Goal: Information Seeking & Learning: Learn about a topic

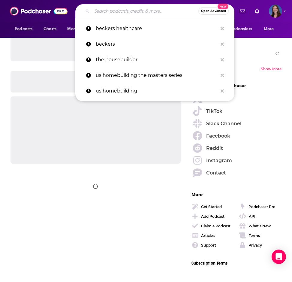
click at [147, 15] on input "Search podcasts, credits, & more..." at bounding box center [145, 11] width 107 height 10
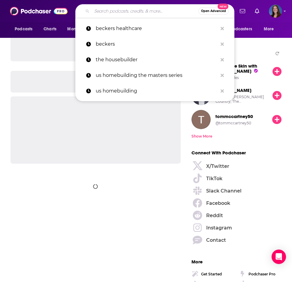
paste input "Building HVAC Science"
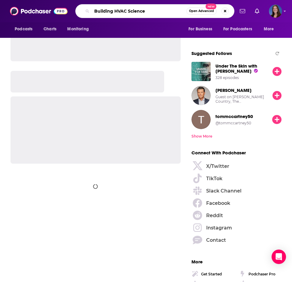
type input "Building HVAC Science"
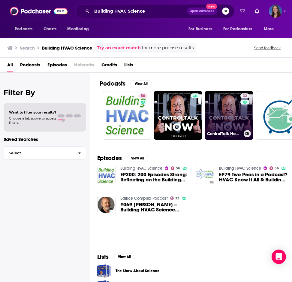
click at [213, 106] on link "32 ControlTalk Now : Sales, Marketing, Products and Technical Tips for HVAC and…" at bounding box center [229, 115] width 49 height 49
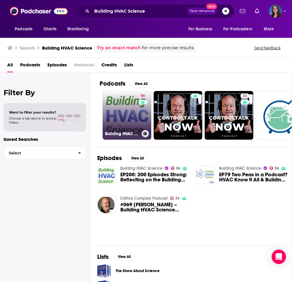
click at [129, 117] on link "56 Building HVAC Science" at bounding box center [127, 115] width 49 height 49
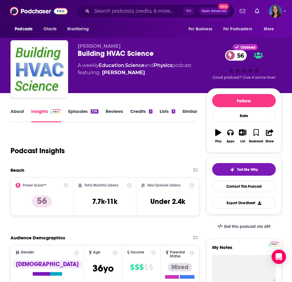
click at [20, 109] on link "About" at bounding box center [18, 115] width 14 height 14
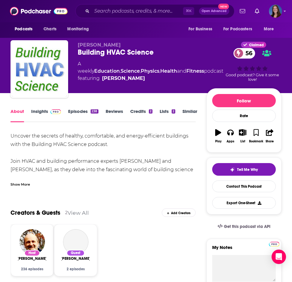
click at [27, 182] on div "Show More" at bounding box center [21, 184] width 20 height 6
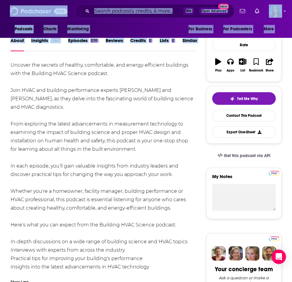
scroll to position [109, 0]
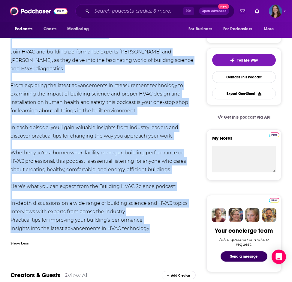
drag, startPoint x: 8, startPoint y: 134, endPoint x: 140, endPoint y: 224, distance: 160.5
copy div "Uncover the secrets of healthy, comfortable, and energy-efficient buildings wit…"
click at [124, 121] on div "Uncover the secrets of healthy, comfortable, and energy-efficient buildings wit…" at bounding box center [103, 132] width 185 height 218
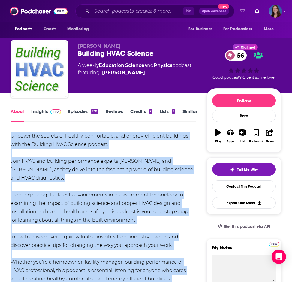
scroll to position [0, 0]
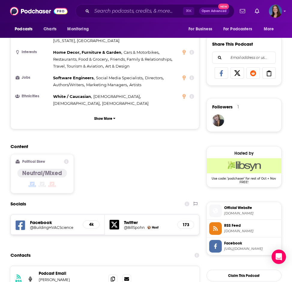
scroll to position [384, 0]
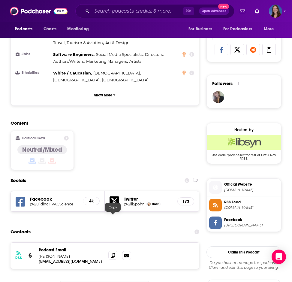
click at [112, 253] on icon at bounding box center [113, 255] width 4 height 5
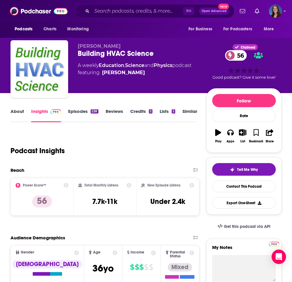
scroll to position [0, 0]
click at [17, 112] on link "About" at bounding box center [18, 115] width 14 height 14
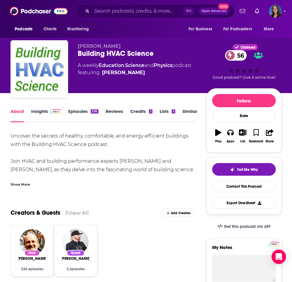
click at [27, 176] on div "Uncover the secrets of healthy, comfortable, and energy-efficient buildings wit…" at bounding box center [103, 159] width 185 height 55
click at [26, 180] on div "Show More" at bounding box center [103, 182] width 185 height 10
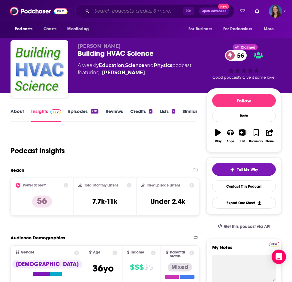
click at [154, 10] on input "Search podcasts, credits, & more..." at bounding box center [137, 11] width 91 height 10
paste input "Cool Air, Hot Takes"
type input "Cool Air, Hot Takes"
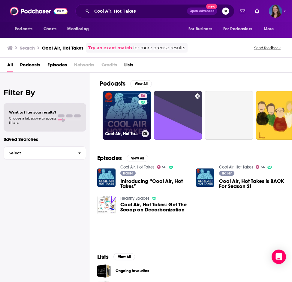
click at [134, 116] on link "56 Cool Air, Hot Takes" at bounding box center [127, 115] width 49 height 49
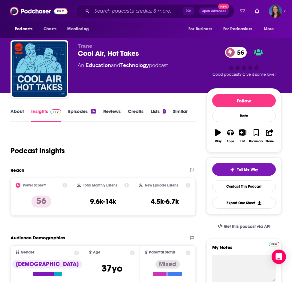
click at [17, 110] on link "About" at bounding box center [18, 115] width 14 height 14
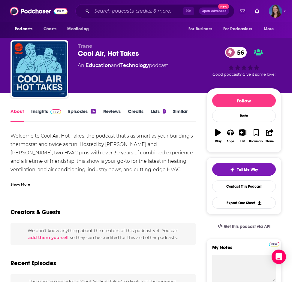
click at [19, 183] on div "Show More" at bounding box center [21, 184] width 20 height 6
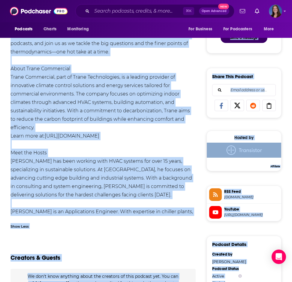
scroll to position [345, 0]
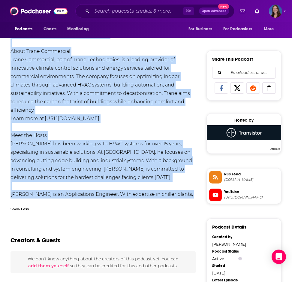
drag, startPoint x: 9, startPoint y: 134, endPoint x: 46, endPoint y: 193, distance: 70.0
copy div "Loremip do Sita Con, Adi Elits, doe tempori utla’e do magna al enim adminimv’q …"
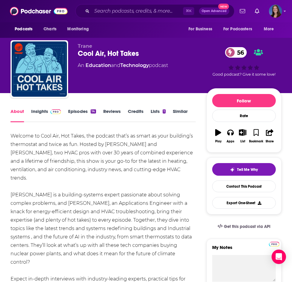
scroll to position [0, 0]
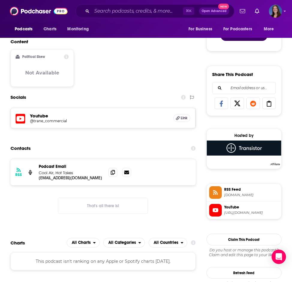
scroll to position [345, 0]
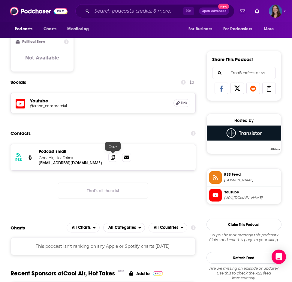
click at [108, 159] on div at bounding box center [119, 157] width 23 height 9
click at [111, 158] on icon at bounding box center [113, 157] width 4 height 5
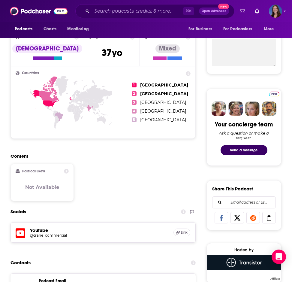
scroll to position [117, 0]
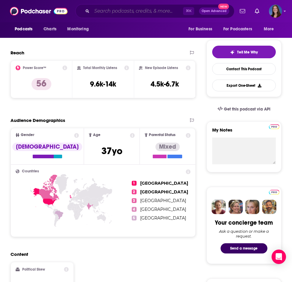
click at [142, 11] on input "Search podcasts, credits, & more..." at bounding box center [137, 11] width 91 height 10
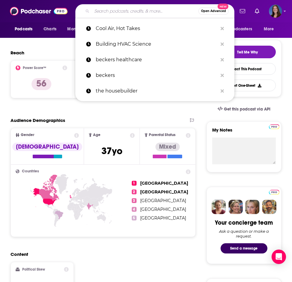
paste input "Did You Know? The ESCO HVAC Podcast"
type input "Did You Know? The ESCO HVAC Podcast"
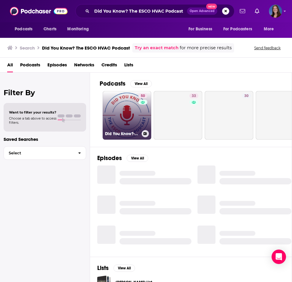
click at [125, 104] on link "50 Did You Know?-The ESCO HVAC Podcast" at bounding box center [127, 115] width 49 height 49
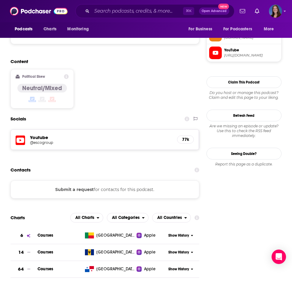
scroll to position [466, 0]
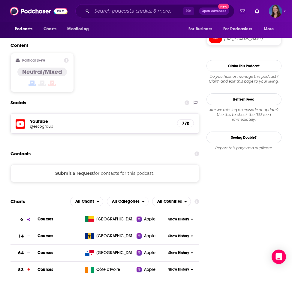
click at [90, 170] on button "Submit a request" at bounding box center [74, 173] width 38 height 7
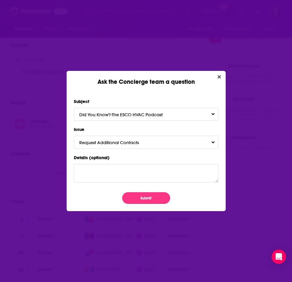
scroll to position [0, 0]
click at [144, 199] on button "Submit" at bounding box center [146, 198] width 48 height 12
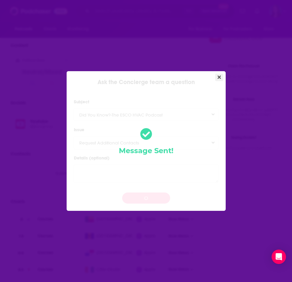
click at [221, 75] on button "Close" at bounding box center [219, 78] width 8 height 8
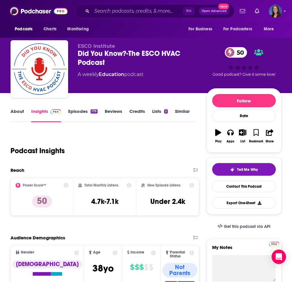
click at [19, 112] on link "About" at bounding box center [18, 115] width 14 height 14
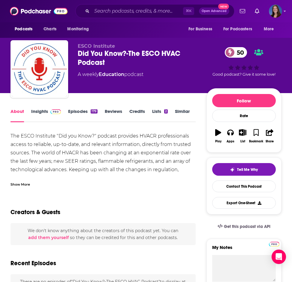
click at [30, 182] on div "Show More" at bounding box center [103, 182] width 185 height 10
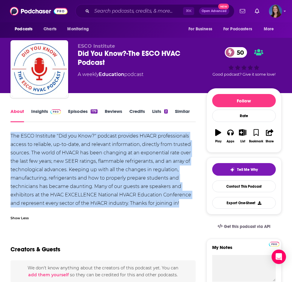
drag, startPoint x: 185, startPoint y: 201, endPoint x: 6, endPoint y: 128, distance: 193.2
copy div "The ESCO Institute "Did you Know?" podcast provides HVACR professionals access …"
drag, startPoint x: 286, startPoint y: 196, endPoint x: 152, endPoint y: 176, distance: 135.7
click at [152, 176] on div "The ESCO Institute "Did you Know?" podcast provides HVACR professionals access …" at bounding box center [103, 170] width 185 height 76
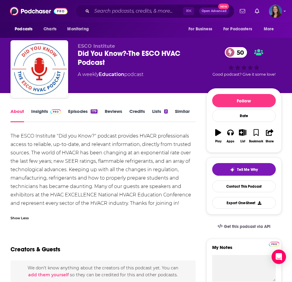
click at [181, 176] on div "The ESCO Institute "Did you Know?" podcast provides HVACR professionals access …" at bounding box center [103, 170] width 185 height 76
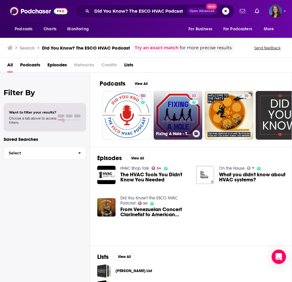
click at [166, 107] on link "33 Fixing A Hole - The Beatles podcast you didn't know you needed" at bounding box center [178, 115] width 49 height 49
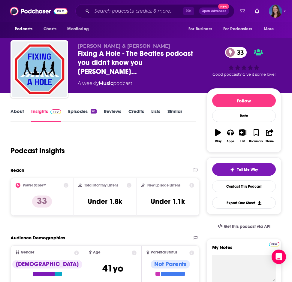
click at [12, 113] on link "About" at bounding box center [18, 115] width 14 height 14
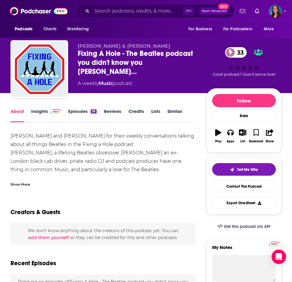
click at [17, 185] on div "Show More" at bounding box center [21, 184] width 20 height 6
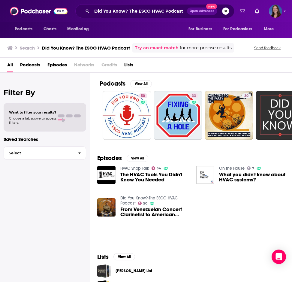
click at [139, 167] on link "HVAC Shop Talk" at bounding box center [134, 168] width 29 height 5
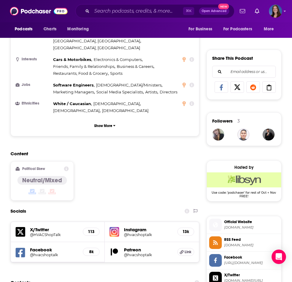
scroll to position [448, 0]
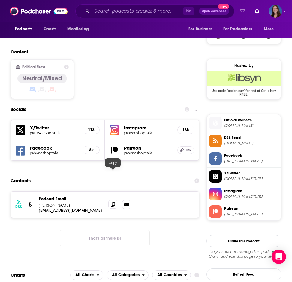
click at [114, 200] on span at bounding box center [112, 204] width 9 height 9
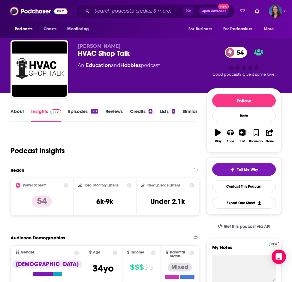
scroll to position [0, 0]
click at [23, 111] on link "About" at bounding box center [18, 115] width 14 height 14
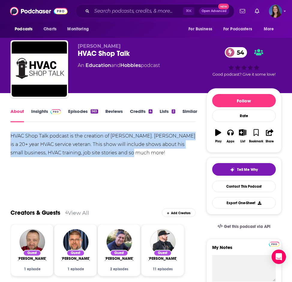
drag, startPoint x: 125, startPoint y: 152, endPoint x: 7, endPoint y: 134, distance: 119.6
copy div "HVAC Shop Talk podcast is the creation of [PERSON_NAME]. [PERSON_NAME] is a 20+…"
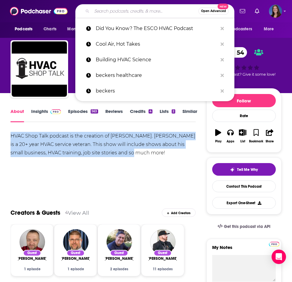
click at [151, 14] on input "Search podcasts, credits, & more..." at bounding box center [145, 11] width 107 height 10
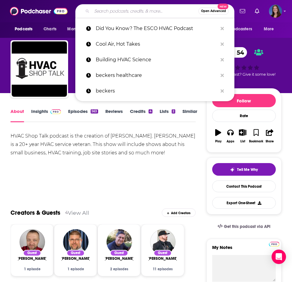
paste input "The HVAC Jerks"
type input "The HVAC Jerks"
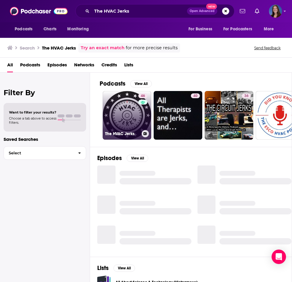
click at [128, 120] on link "46 The HVAC Jerks" at bounding box center [127, 115] width 49 height 49
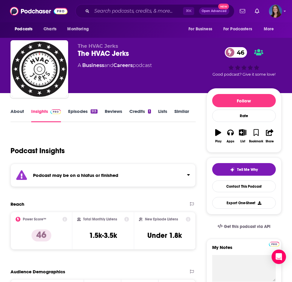
click at [84, 112] on link "Episodes 513" at bounding box center [82, 115] width 29 height 14
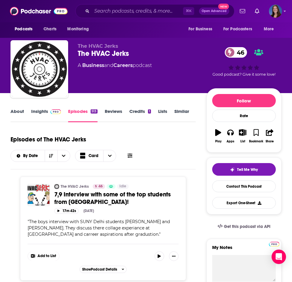
click at [49, 111] on span at bounding box center [54, 111] width 13 height 6
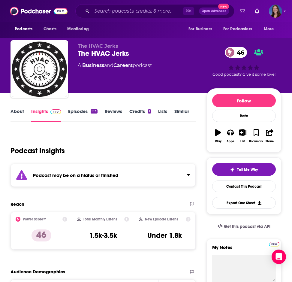
click at [16, 112] on link "About" at bounding box center [18, 115] width 14 height 14
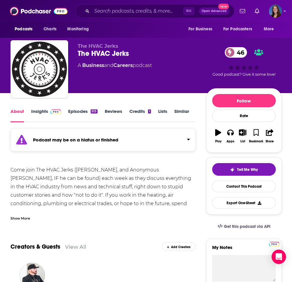
click at [28, 214] on div "Show More" at bounding box center [103, 216] width 185 height 10
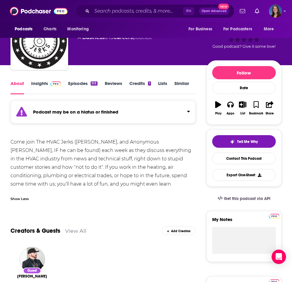
scroll to position [29, 0]
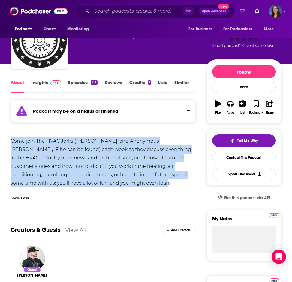
drag, startPoint x: 101, startPoint y: 182, endPoint x: 4, endPoint y: 139, distance: 106.0
copy div "Come join The HVAC Jerks ([PERSON_NAME], and Anonymous [PERSON_NAME], IF he can…"
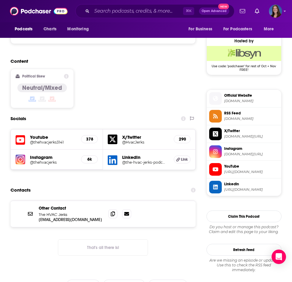
scroll to position [487, 0]
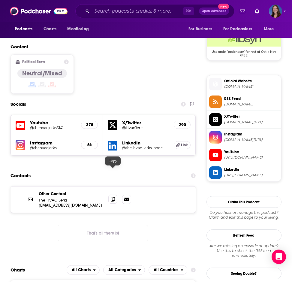
click at [115, 194] on span at bounding box center [112, 198] width 9 height 9
click at [136, 12] on input "Search podcasts, credits, & more..." at bounding box center [137, 11] width 91 height 10
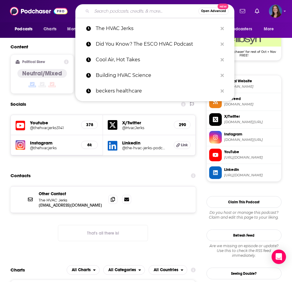
paste input "HVAC School"
type input "HVAC School"
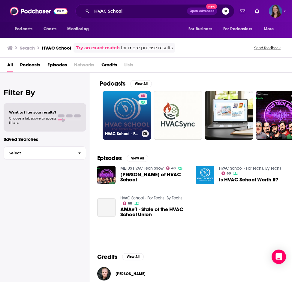
click at [127, 110] on link "68 HVAC School - For Techs, By Techs" at bounding box center [127, 115] width 49 height 49
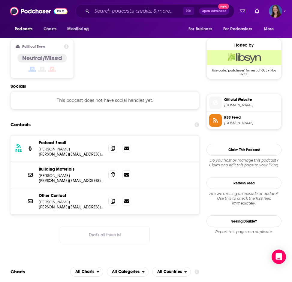
scroll to position [469, 0]
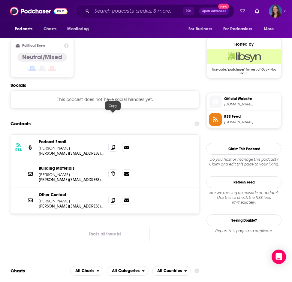
click at [113, 145] on icon at bounding box center [113, 147] width 4 height 5
click at [110, 169] on span at bounding box center [112, 173] width 9 height 9
click at [115, 197] on icon at bounding box center [113, 199] width 4 height 5
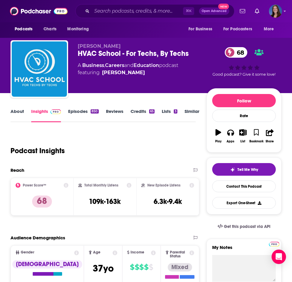
scroll to position [0, 0]
click at [18, 113] on link "About" at bounding box center [18, 115] width 14 height 14
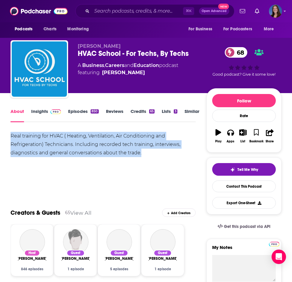
drag, startPoint x: 94, startPoint y: 155, endPoint x: 0, endPoint y: 129, distance: 97.9
copy div "Real training for HVAC ( Heating, Ventilation, Air Conditioning and Refrigerati…"
